Goal: Task Accomplishment & Management: Manage account settings

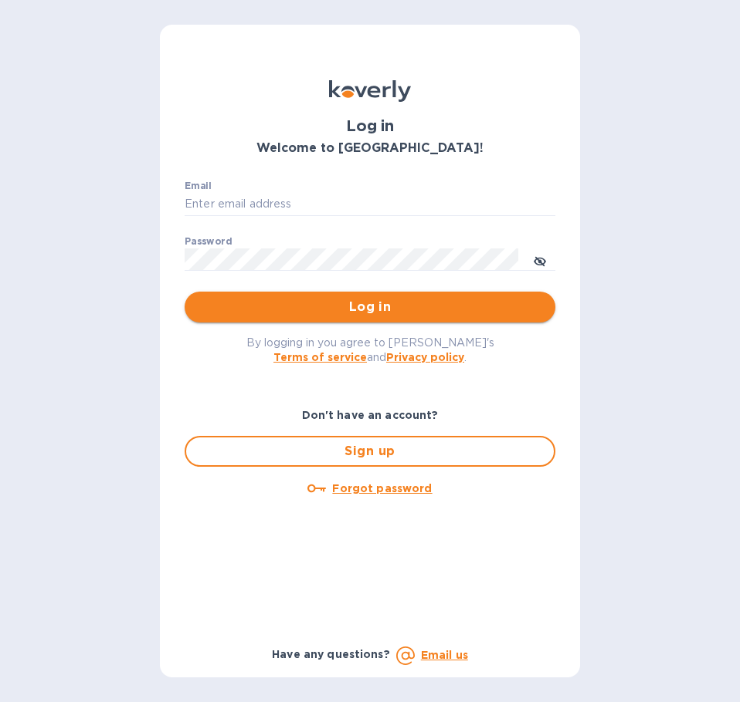
type input "[PERSON_NAME][EMAIL_ADDRESS][DOMAIN_NAME]"
click at [400, 311] on span "Log in" at bounding box center [370, 307] width 346 height 19
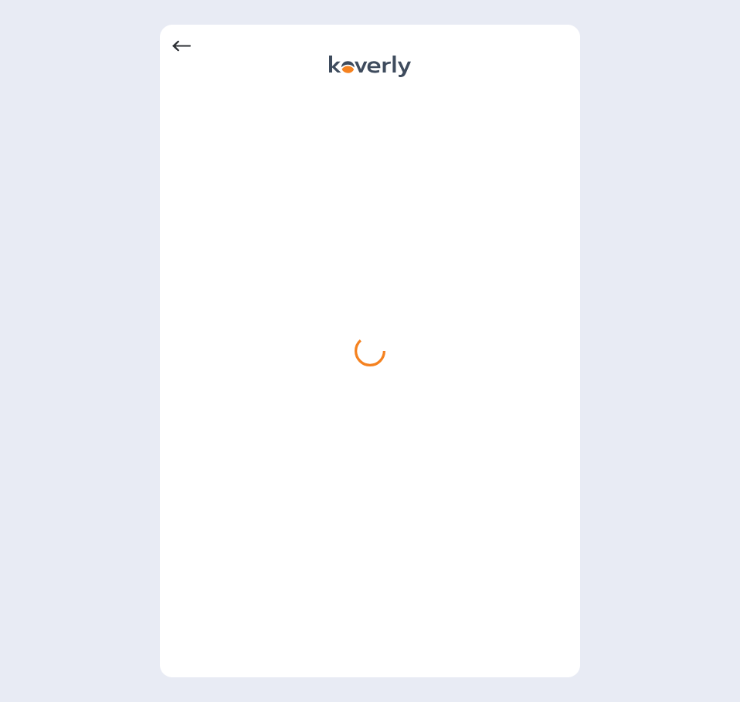
click at [672, 189] on div at bounding box center [370, 351] width 740 height 702
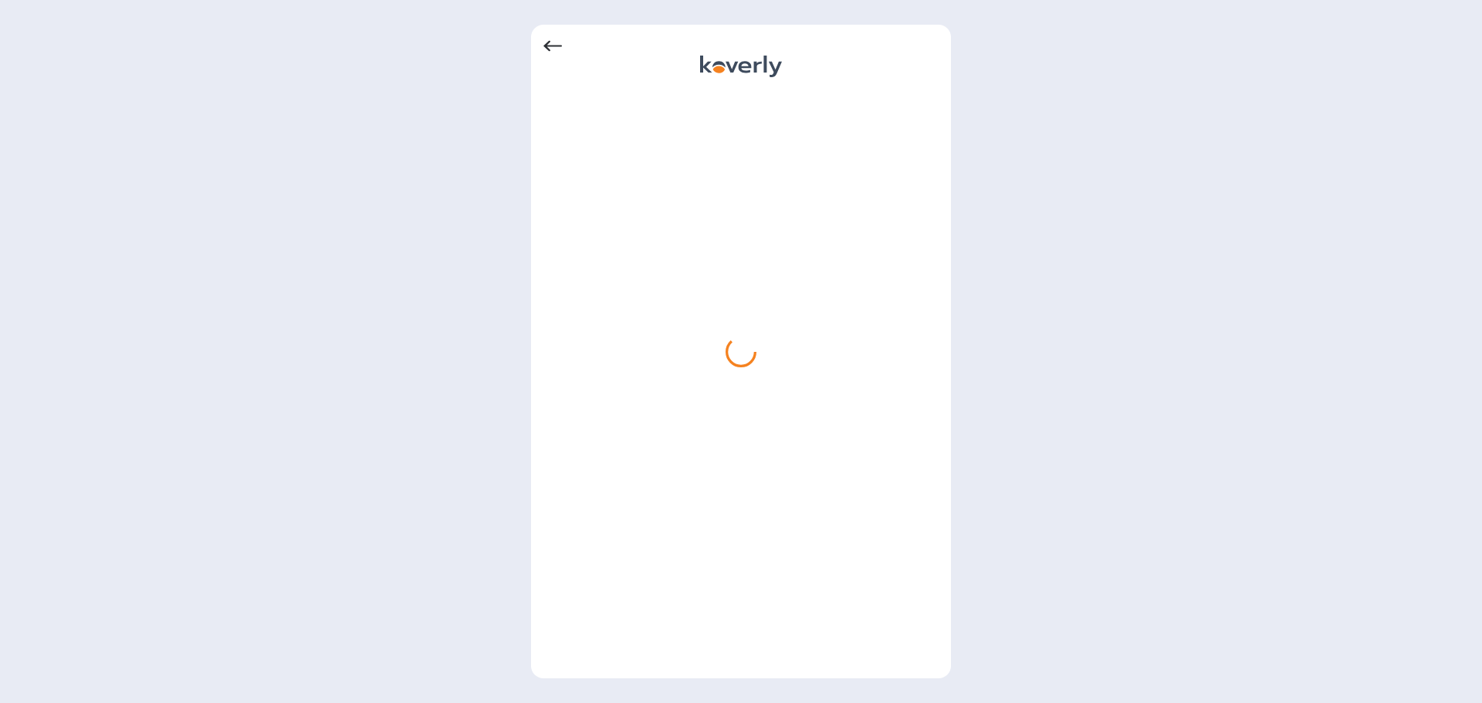
click at [554, 46] on icon at bounding box center [552, 46] width 19 height 11
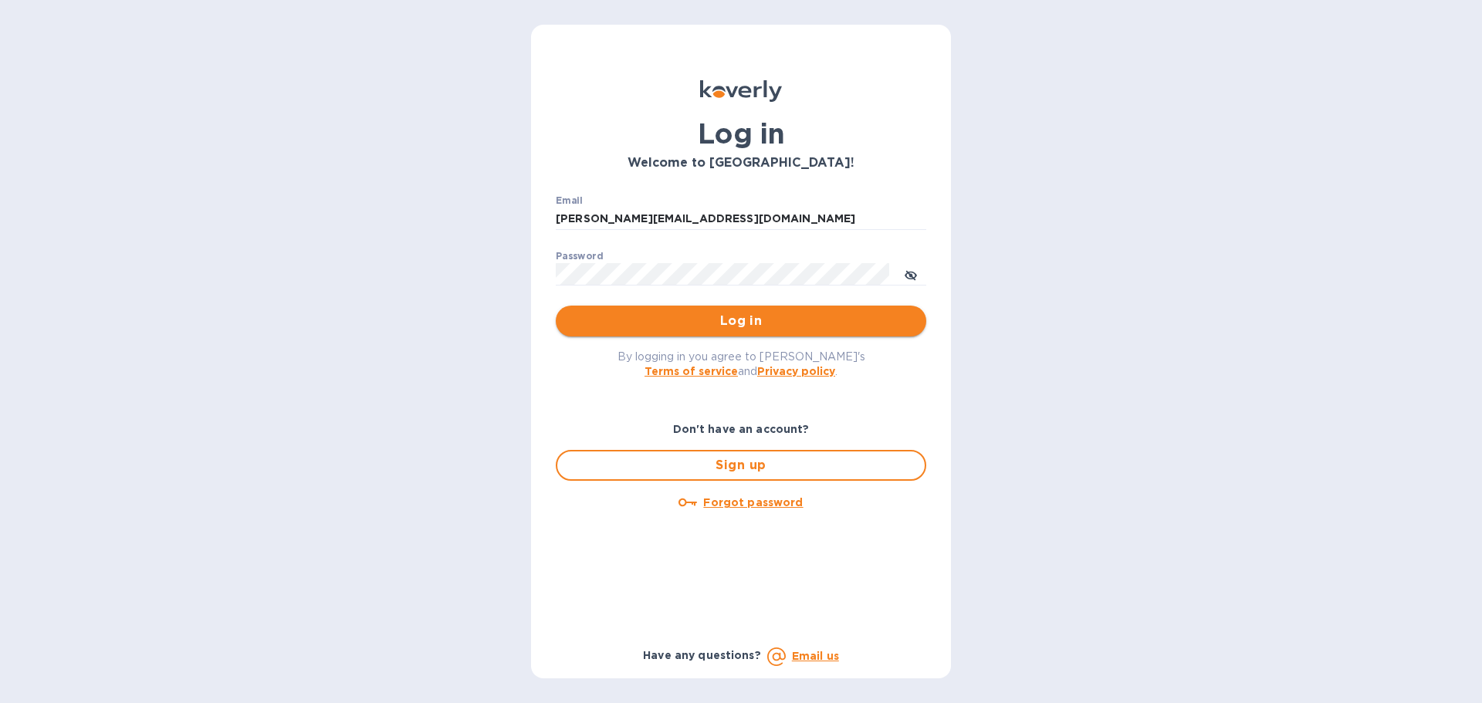
click at [739, 325] on span "Log in" at bounding box center [741, 321] width 346 height 19
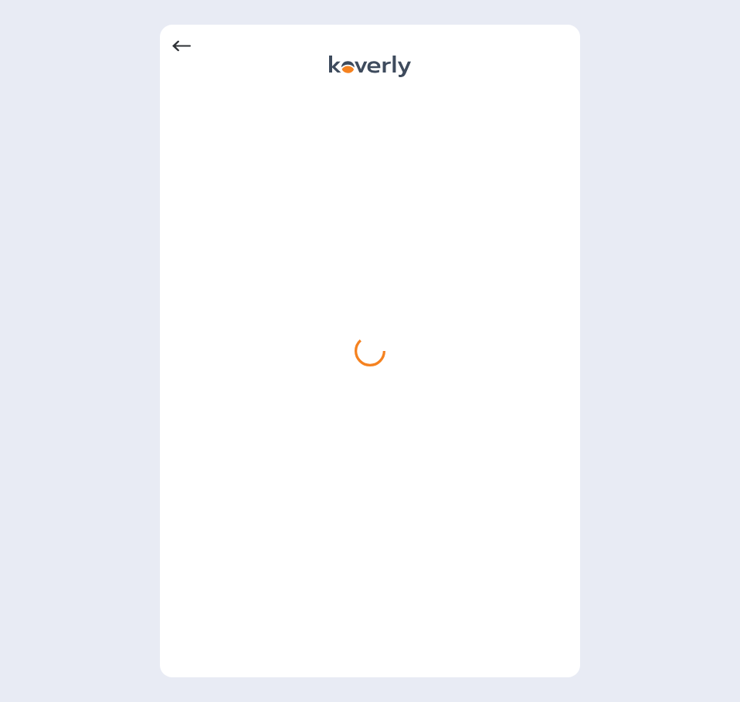
click at [186, 48] on icon at bounding box center [181, 46] width 19 height 19
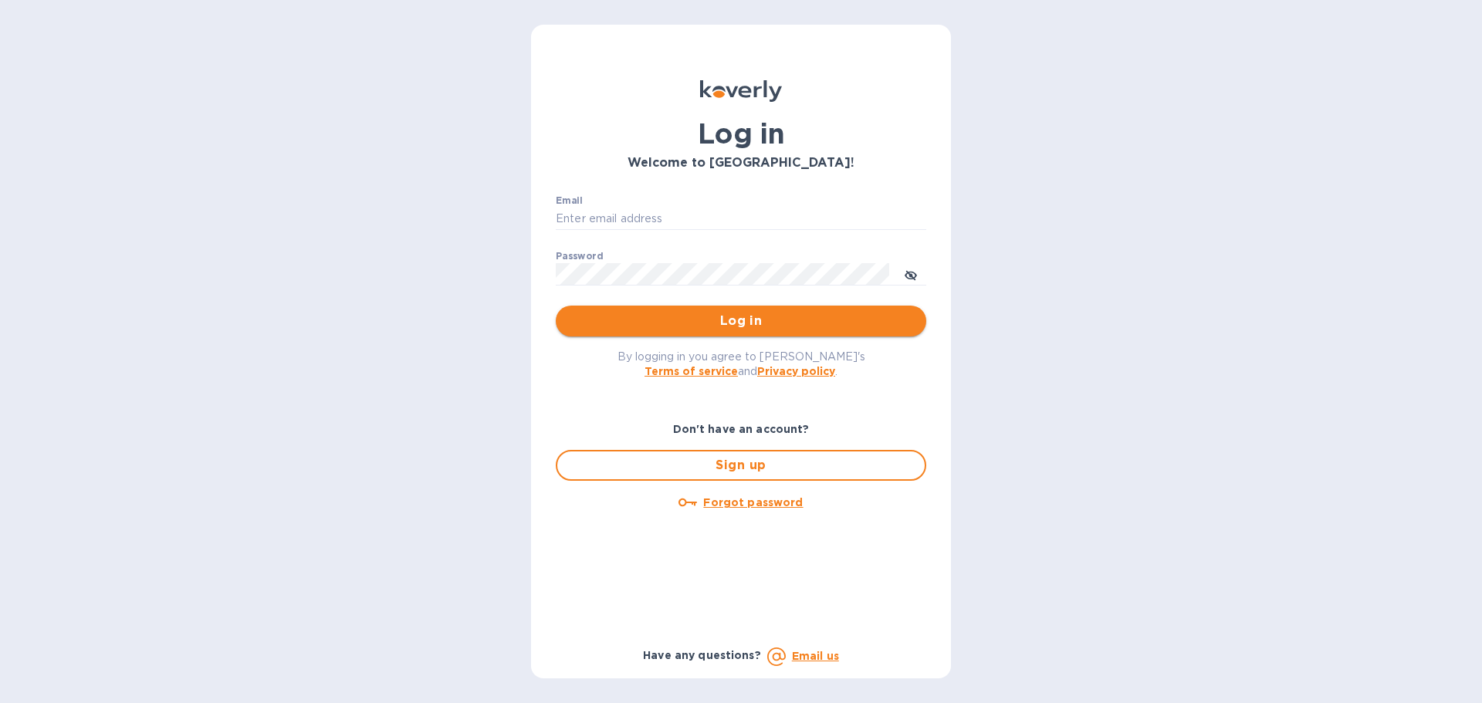
type input "[PERSON_NAME][EMAIL_ADDRESS][DOMAIN_NAME]"
click at [739, 323] on span "Log in" at bounding box center [741, 321] width 346 height 19
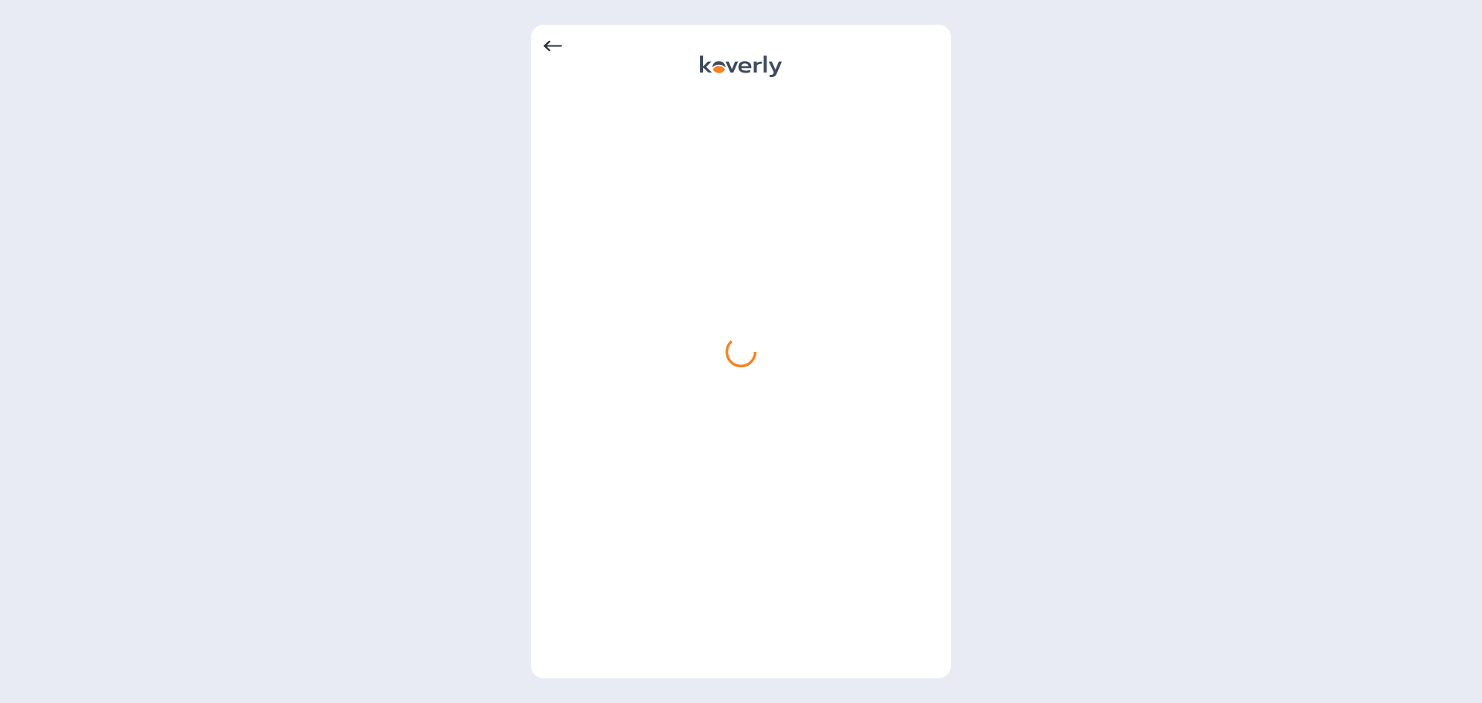
click at [547, 40] on icon at bounding box center [552, 46] width 19 height 19
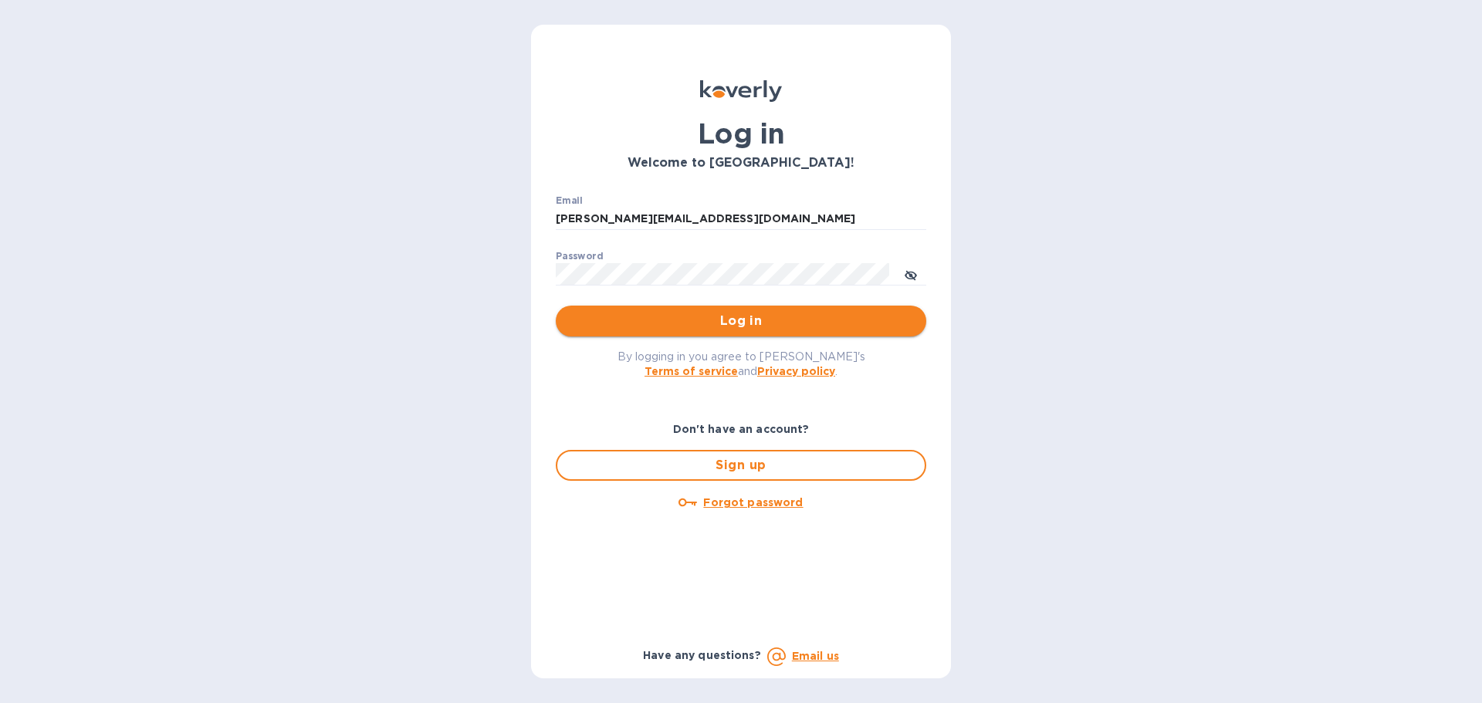
click at [760, 316] on span "Log in" at bounding box center [741, 321] width 346 height 19
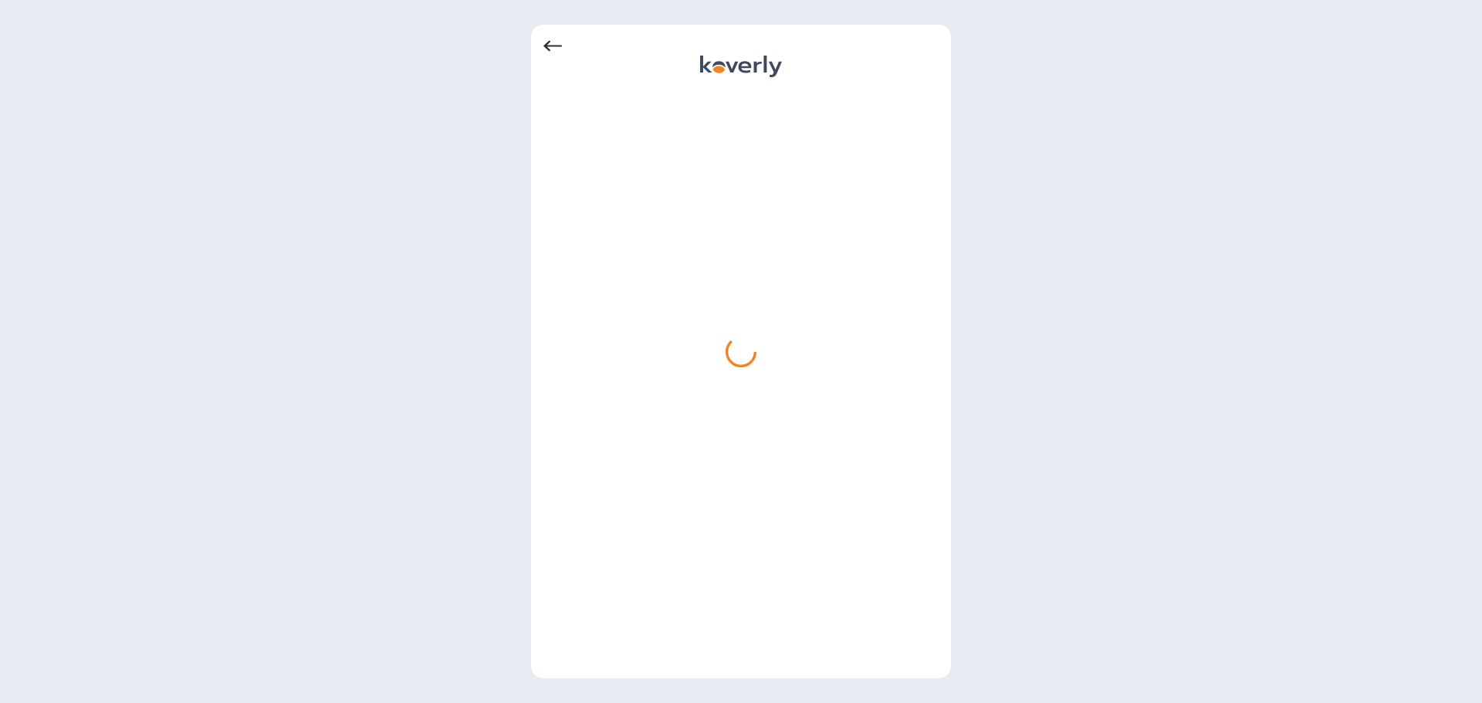
click at [555, 46] on icon at bounding box center [552, 46] width 19 height 11
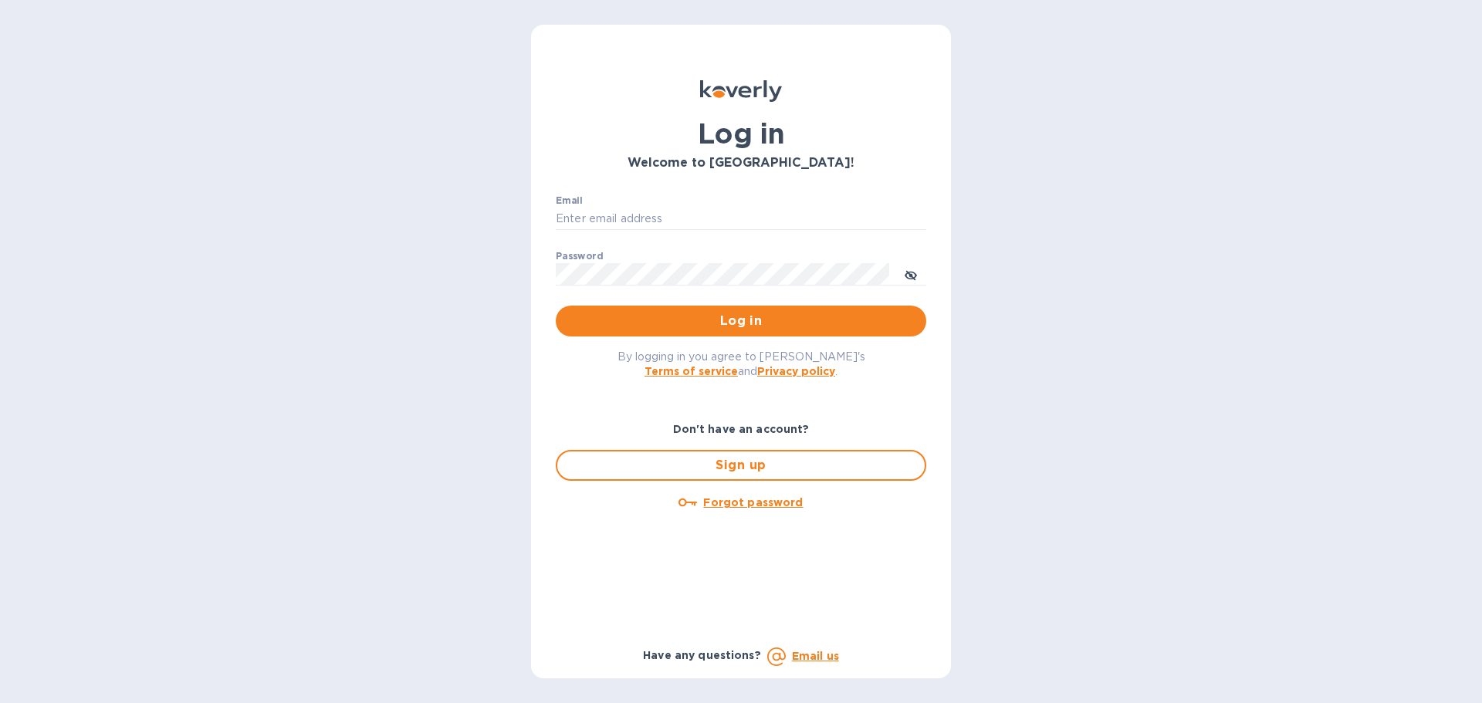
type input "[PERSON_NAME][EMAIL_ADDRESS][DOMAIN_NAME]"
click at [771, 320] on span "Log in" at bounding box center [741, 321] width 346 height 19
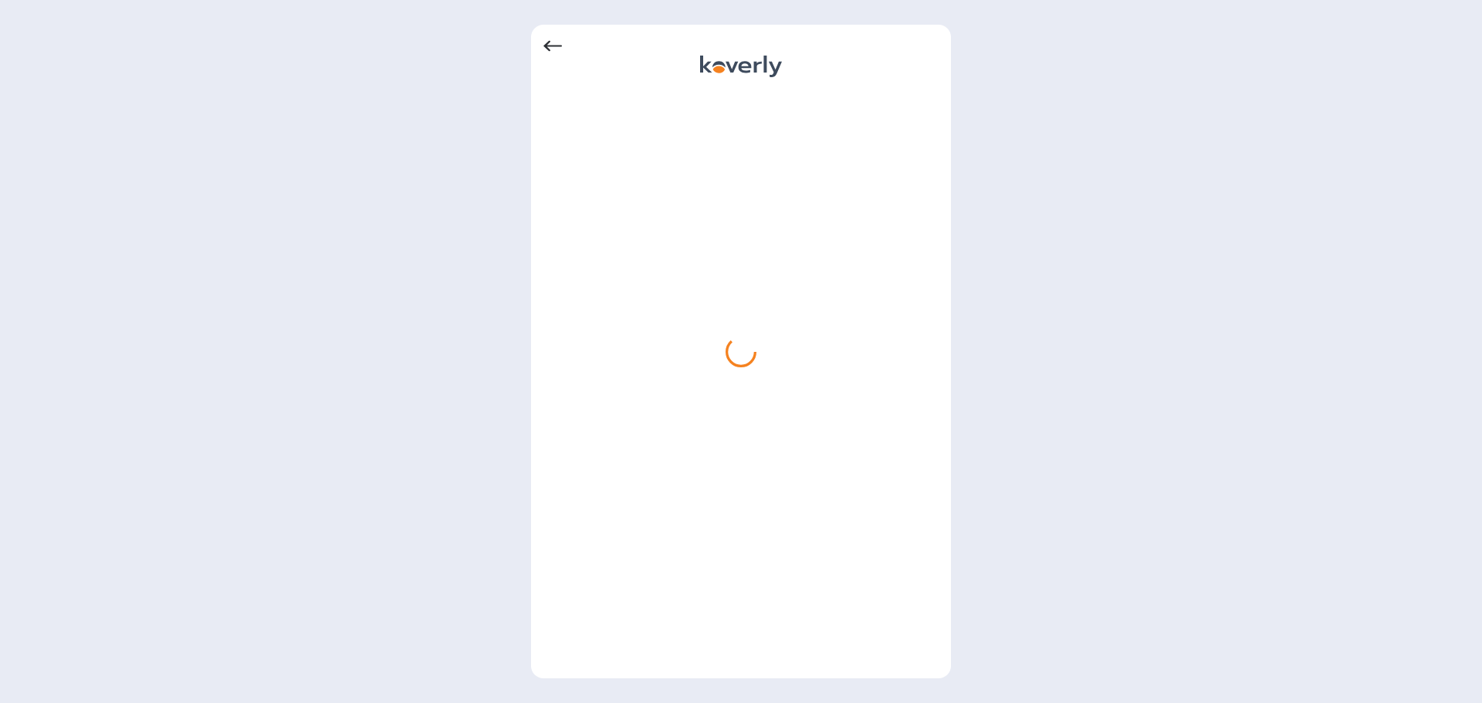
click at [548, 50] on icon at bounding box center [552, 46] width 19 height 11
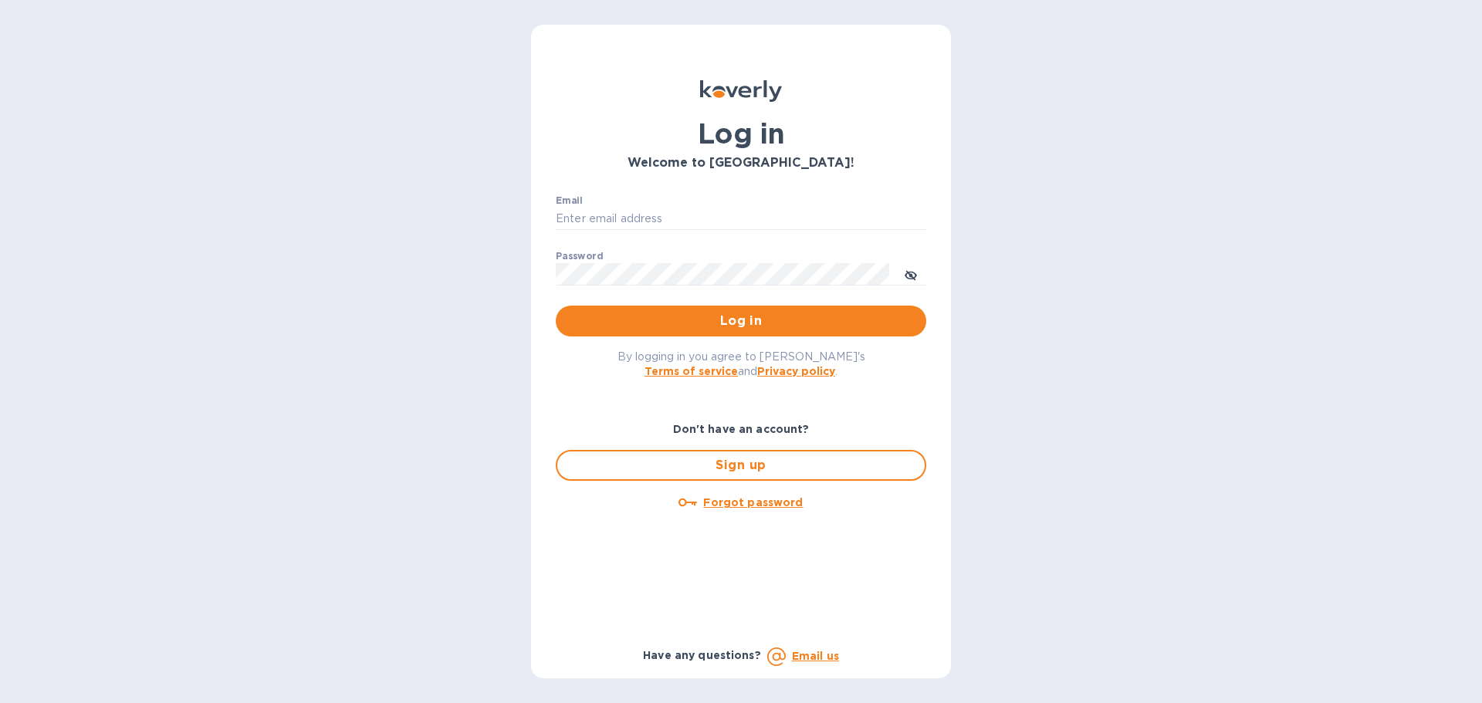
type input "[PERSON_NAME][EMAIL_ADDRESS][DOMAIN_NAME]"
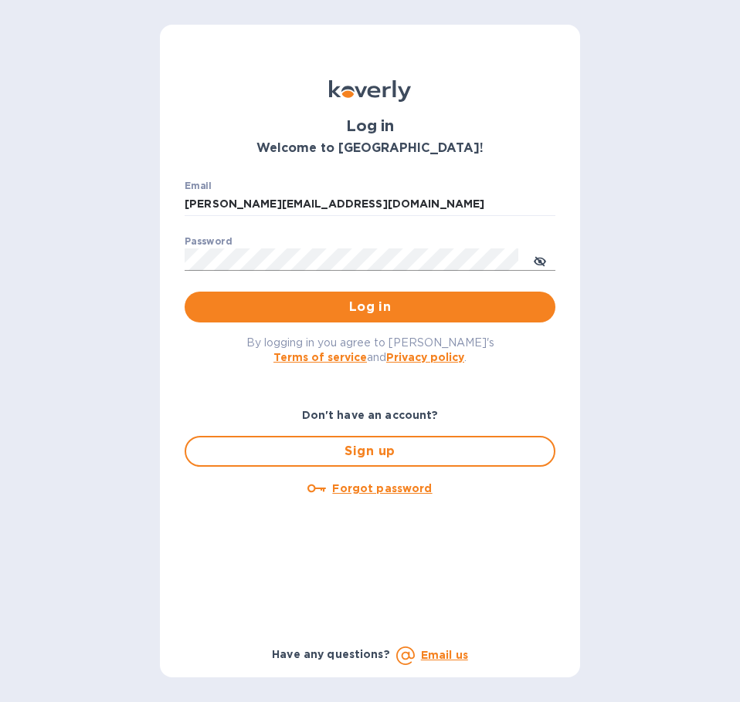
click at [540, 265] on icon "toggle password visibility" at bounding box center [539, 261] width 12 height 8
drag, startPoint x: 424, startPoint y: 205, endPoint x: -1, endPoint y: 203, distance: 424.6
click at [0, 203] on html "Log in Welcome to [GEOGRAPHIC_DATA]! Email [PERSON_NAME][EMAIL_ADDRESS][DOMAIN_…" at bounding box center [370, 351] width 740 height 702
click at [0, 266] on html "Log in Welcome to [GEOGRAPHIC_DATA]! Email [PERSON_NAME][EMAIL_ADDRESS][DOMAIN_…" at bounding box center [370, 351] width 740 height 702
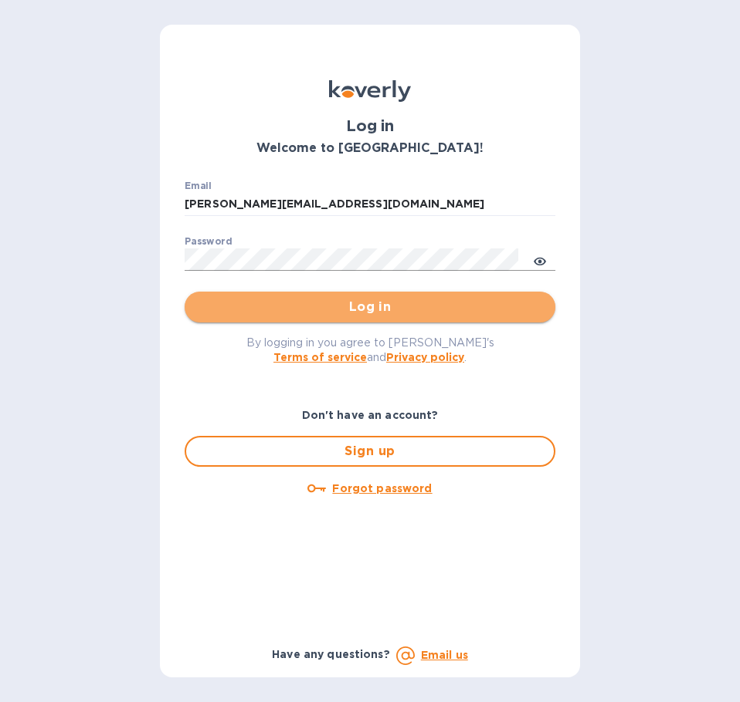
click at [425, 306] on span "Log in" at bounding box center [370, 307] width 346 height 19
